Goal: Communication & Community: Answer question/provide support

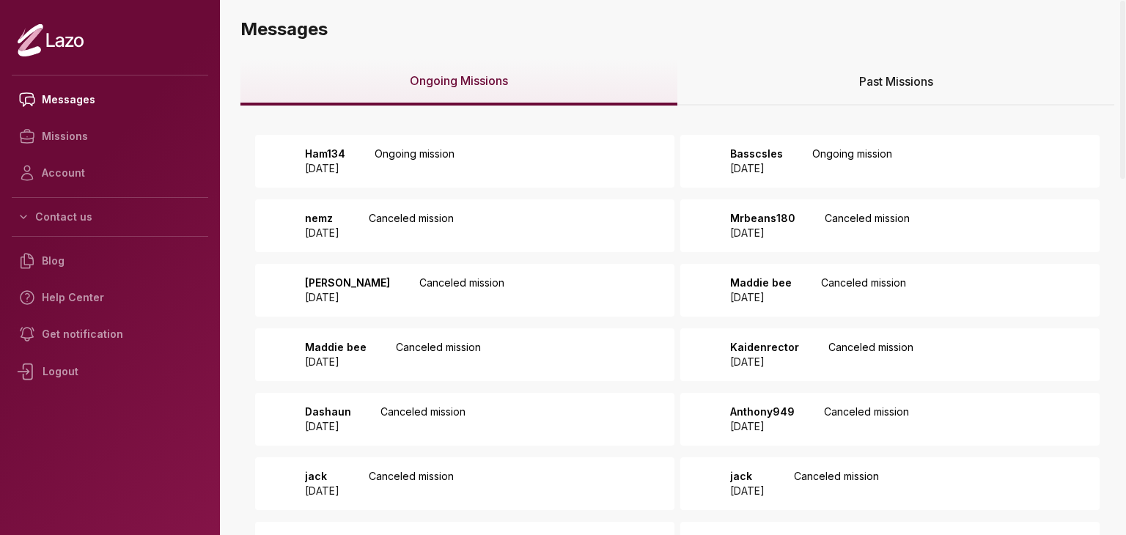
click at [381, 142] on div "Ham134 [DATE] Ongoing mission" at bounding box center [464, 161] width 419 height 53
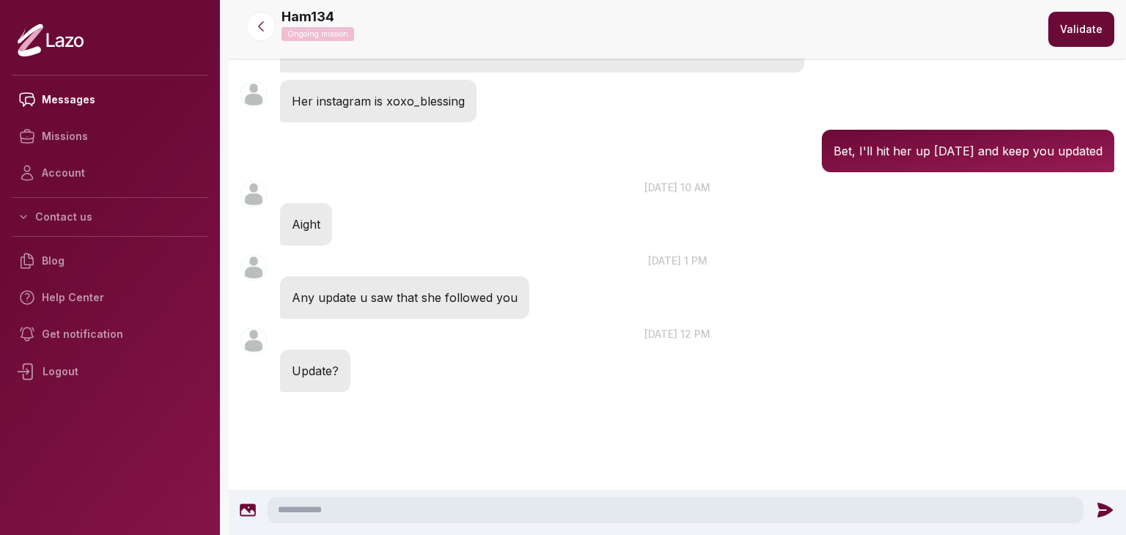
scroll to position [319, 0]
click at [422, 509] on textarea at bounding box center [676, 510] width 816 height 26
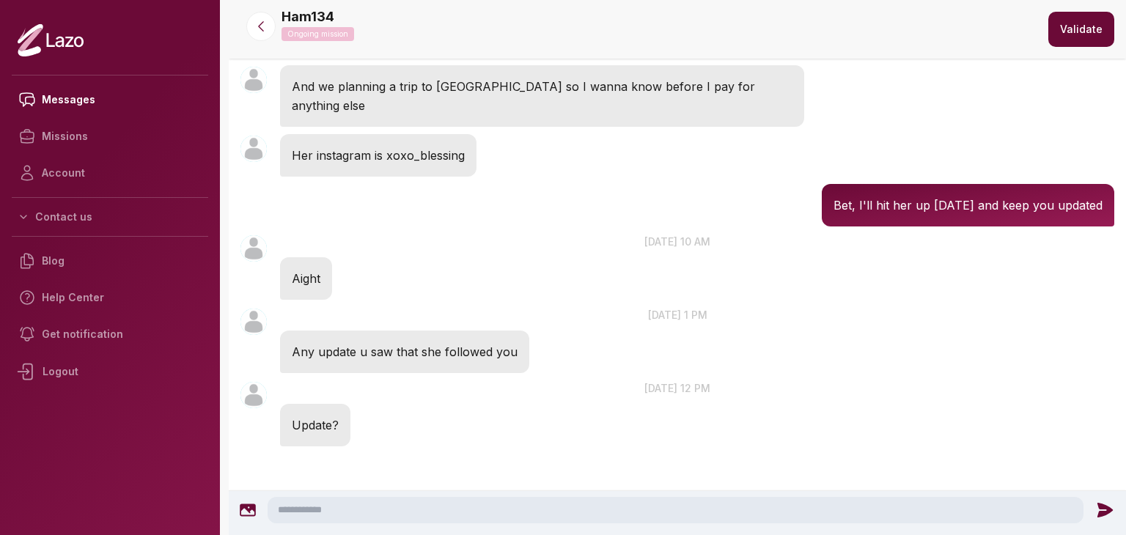
scroll to position [260, 0]
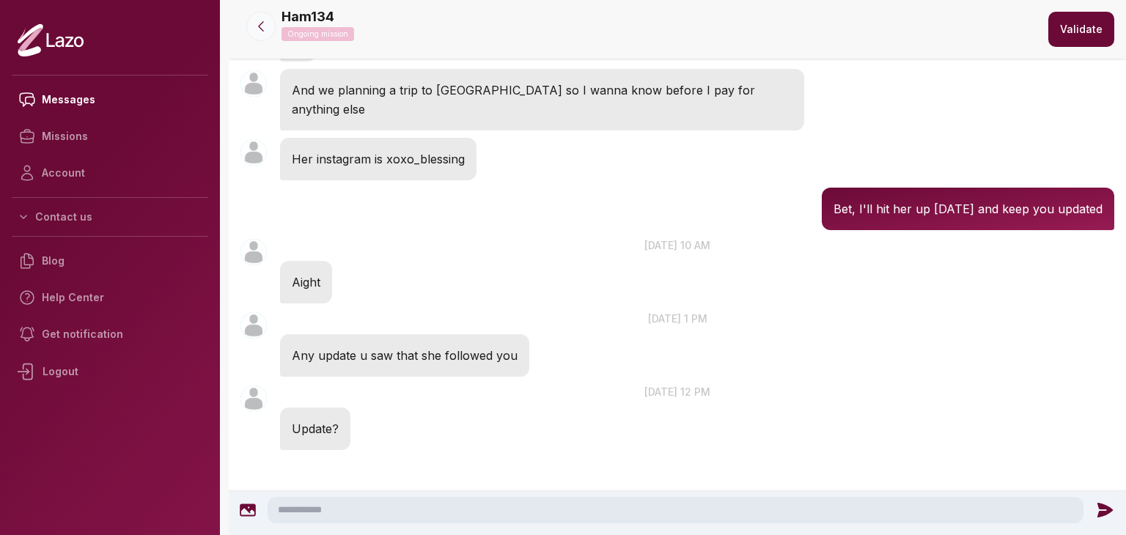
click at [265, 21] on icon at bounding box center [261, 26] width 15 height 15
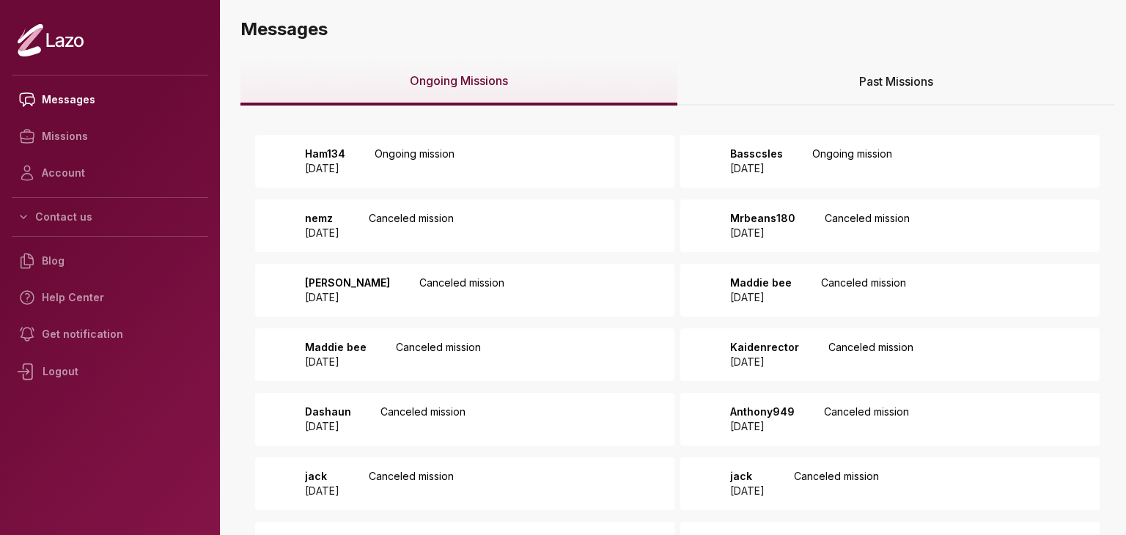
click at [522, 157] on div "Ham134 [DATE] Ongoing mission" at bounding box center [464, 161] width 419 height 53
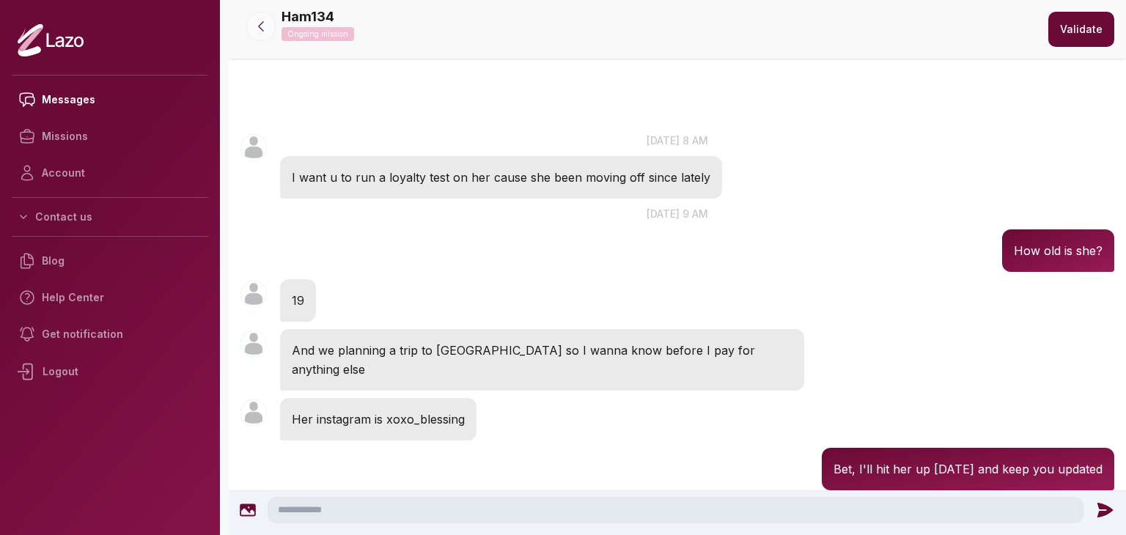
click at [264, 23] on icon at bounding box center [261, 26] width 15 height 15
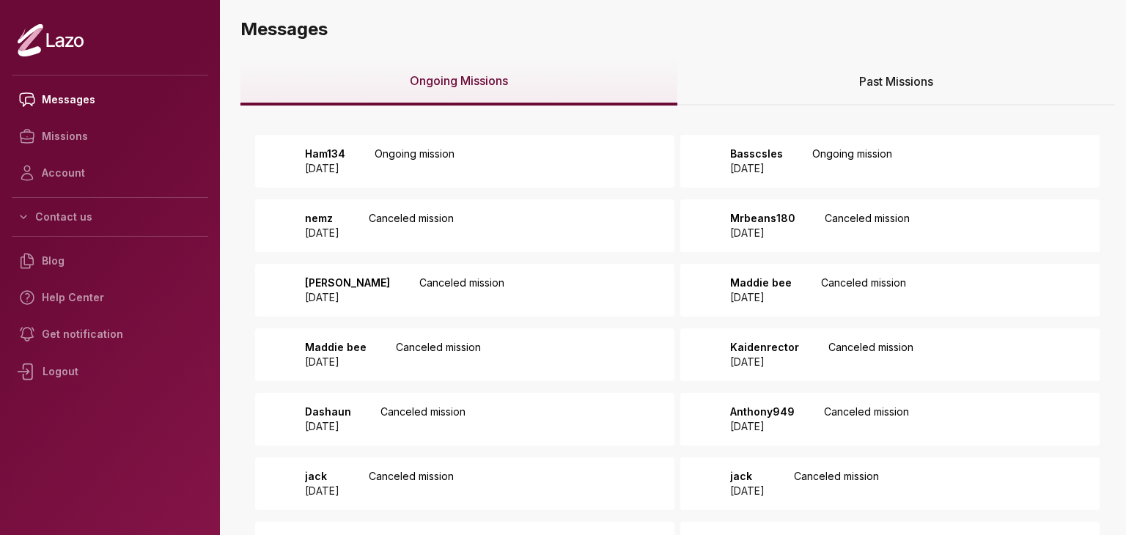
click at [862, 150] on p "Ongoing mission" at bounding box center [852, 161] width 80 height 29
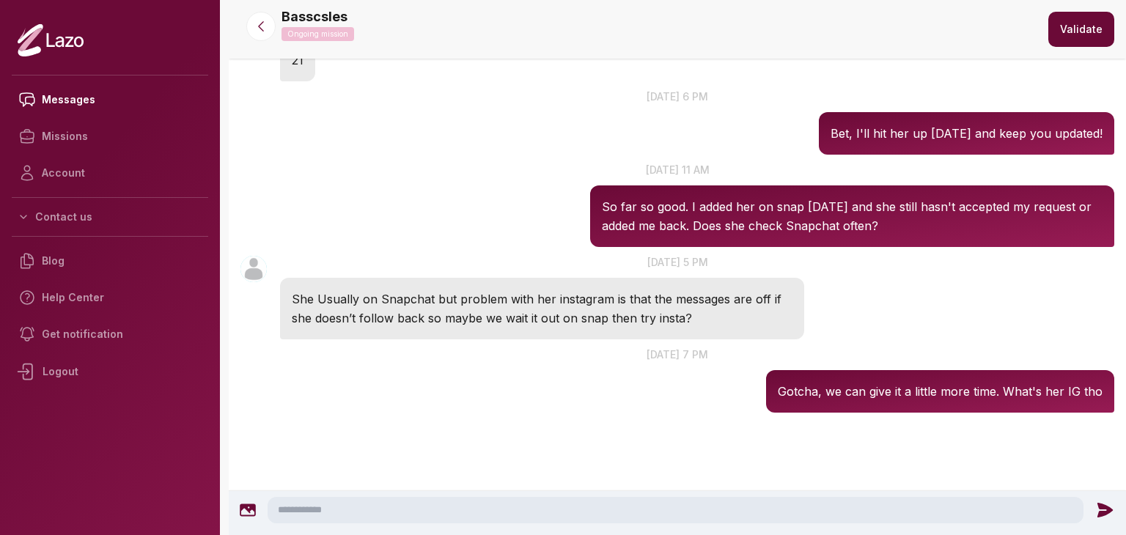
scroll to position [320, 0]
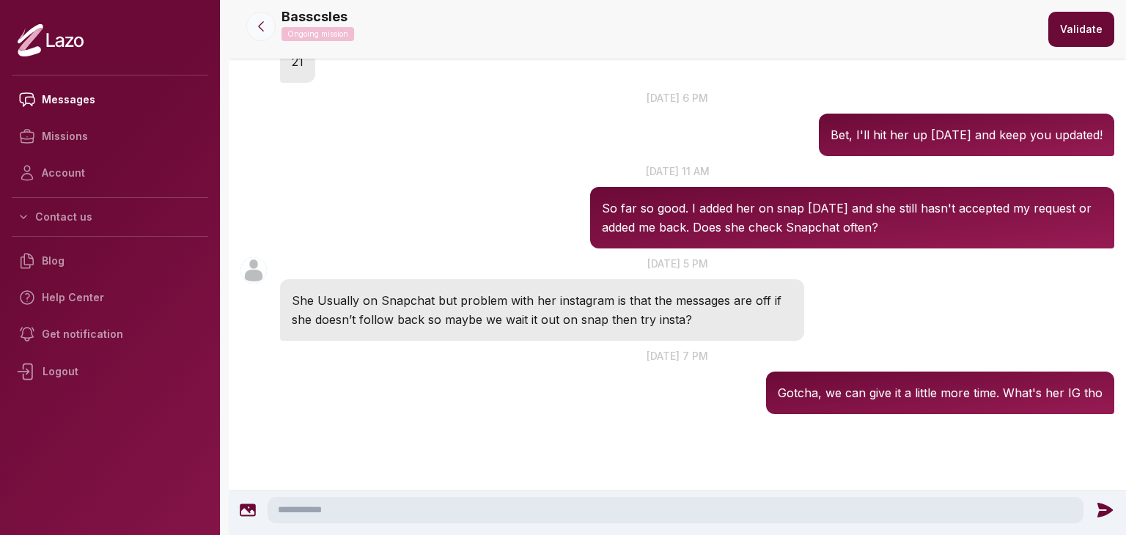
click at [264, 26] on icon at bounding box center [261, 26] width 15 height 15
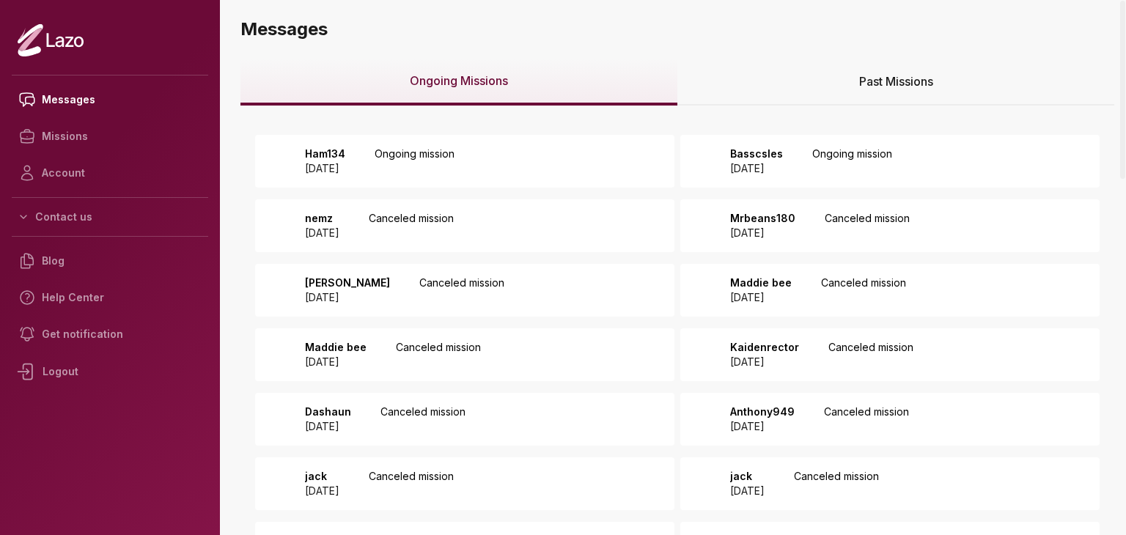
click at [427, 162] on p "Ongoing mission" at bounding box center [415, 161] width 80 height 29
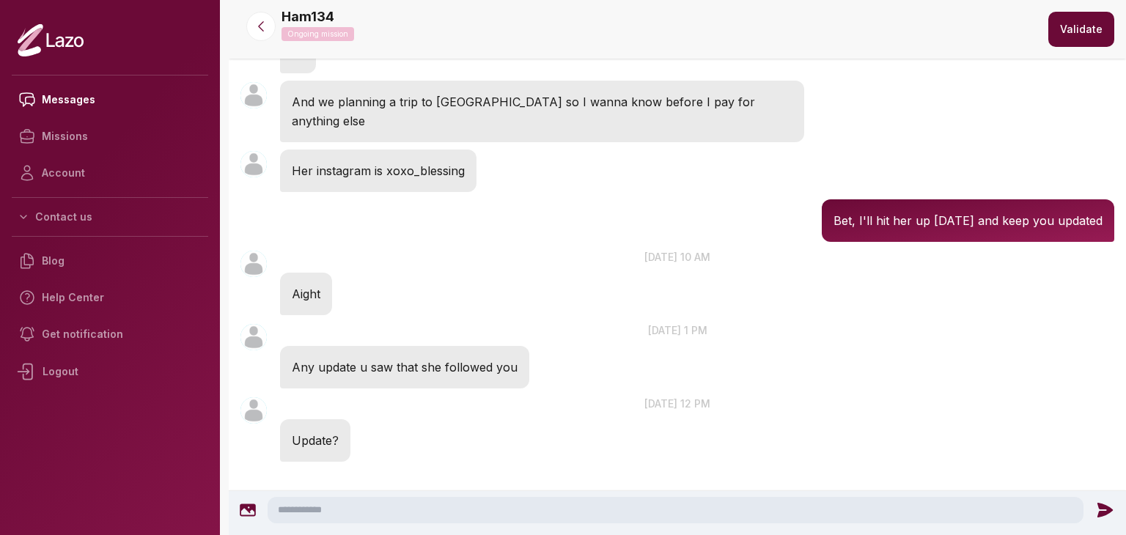
scroll to position [277, 0]
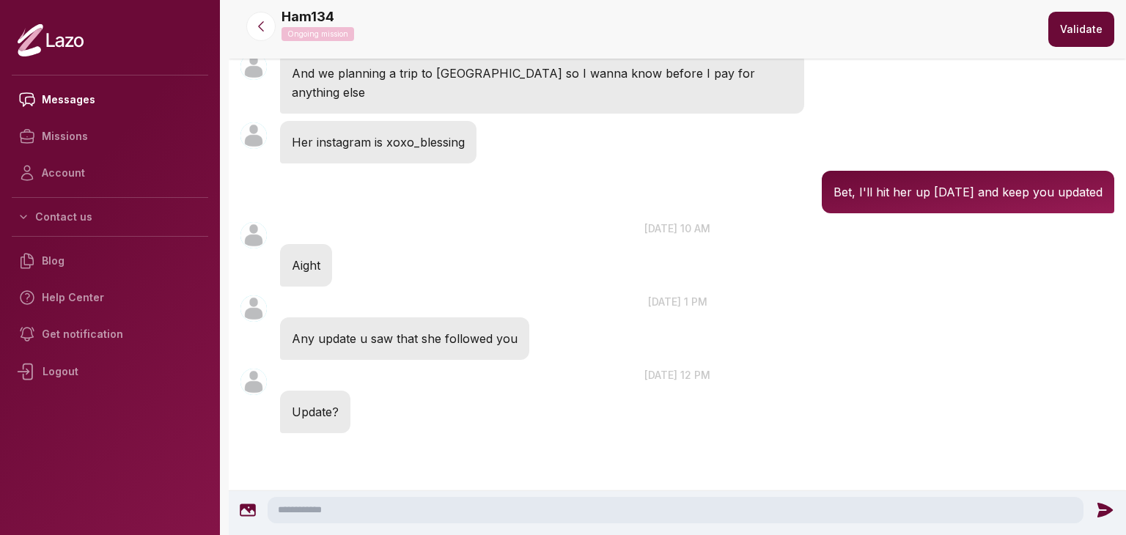
click at [452, 497] on textarea at bounding box center [676, 510] width 816 height 26
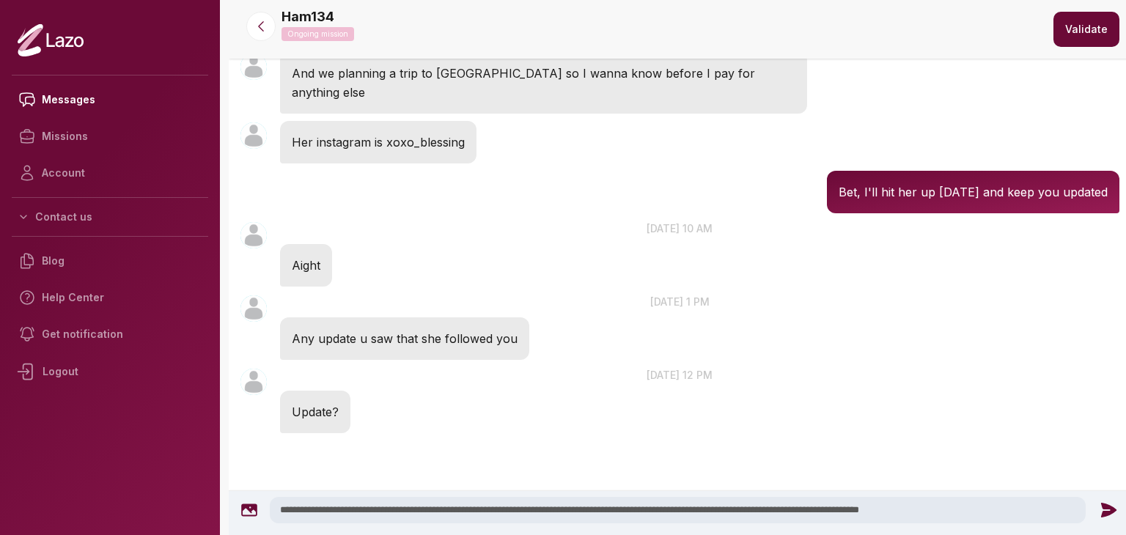
type textarea "**********"
click at [1100, 510] on icon at bounding box center [1108, 510] width 19 height 19
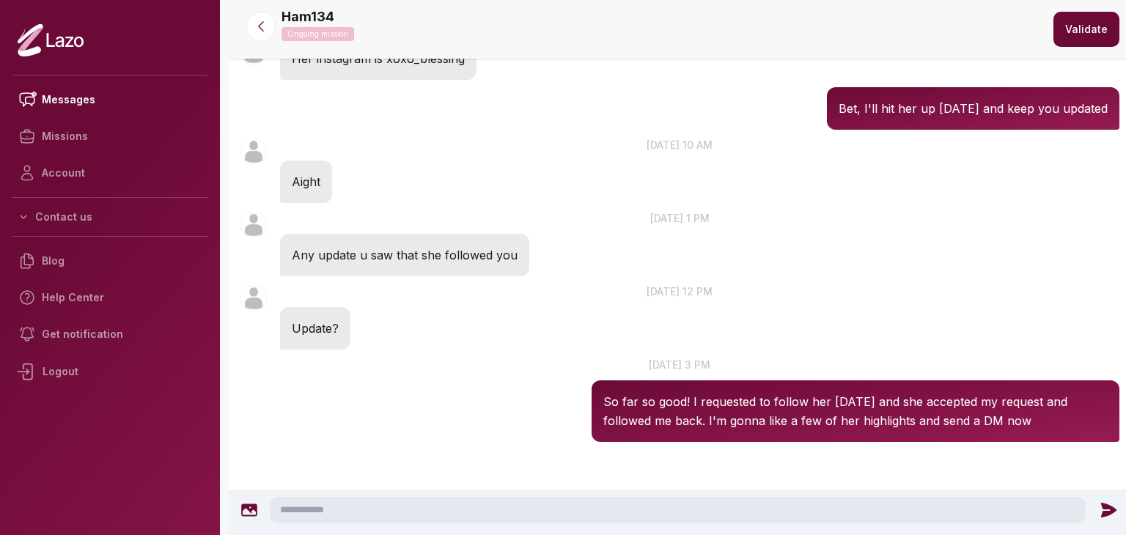
scroll to position [370, 0]
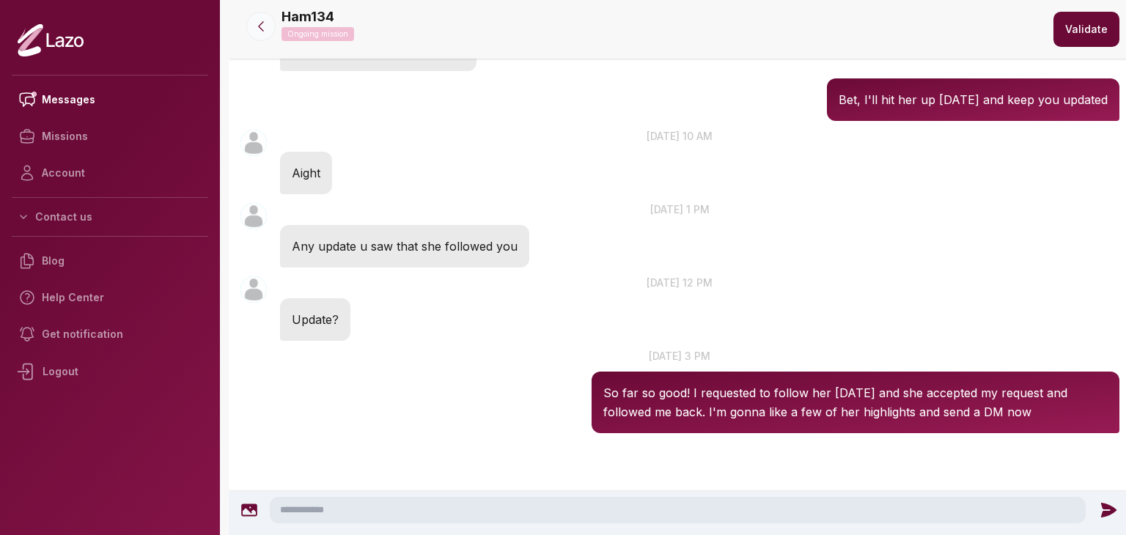
click at [266, 36] on button at bounding box center [260, 26] width 29 height 29
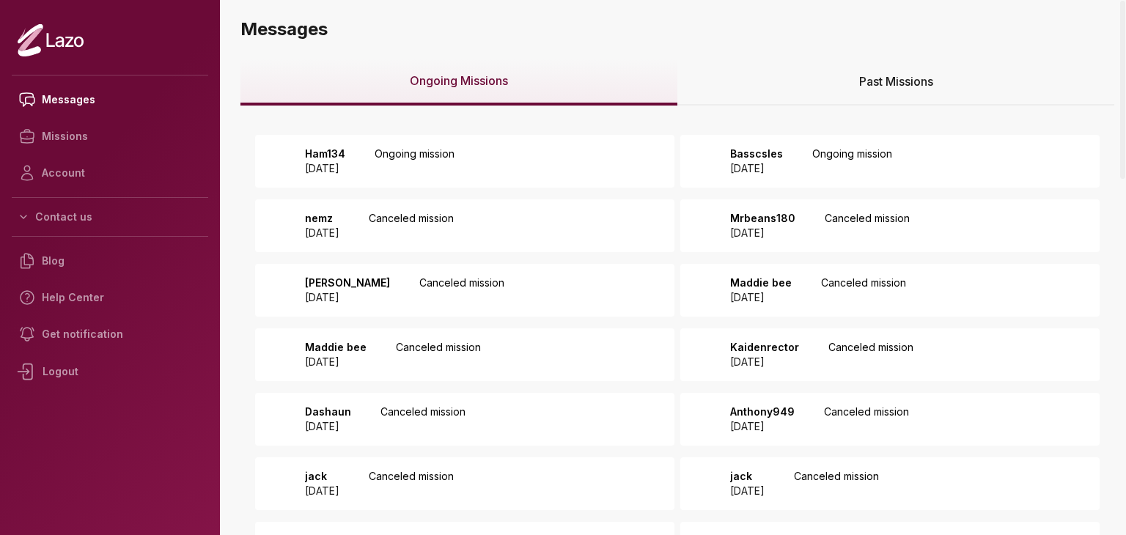
click at [455, 169] on p "Ongoing mission" at bounding box center [415, 161] width 80 height 29
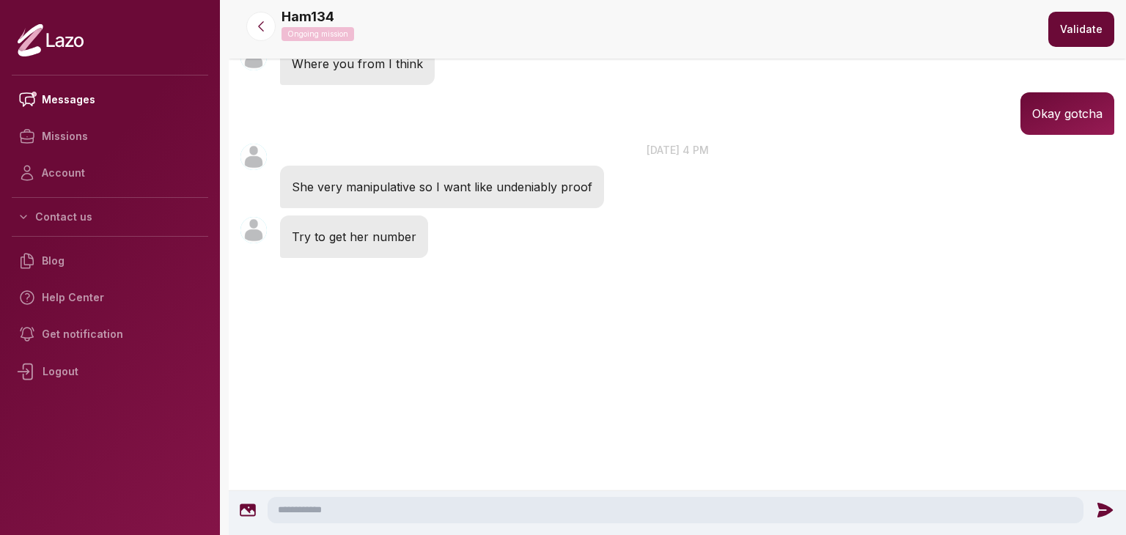
scroll to position [1769, 0]
